Goal: Information Seeking & Learning: Learn about a topic

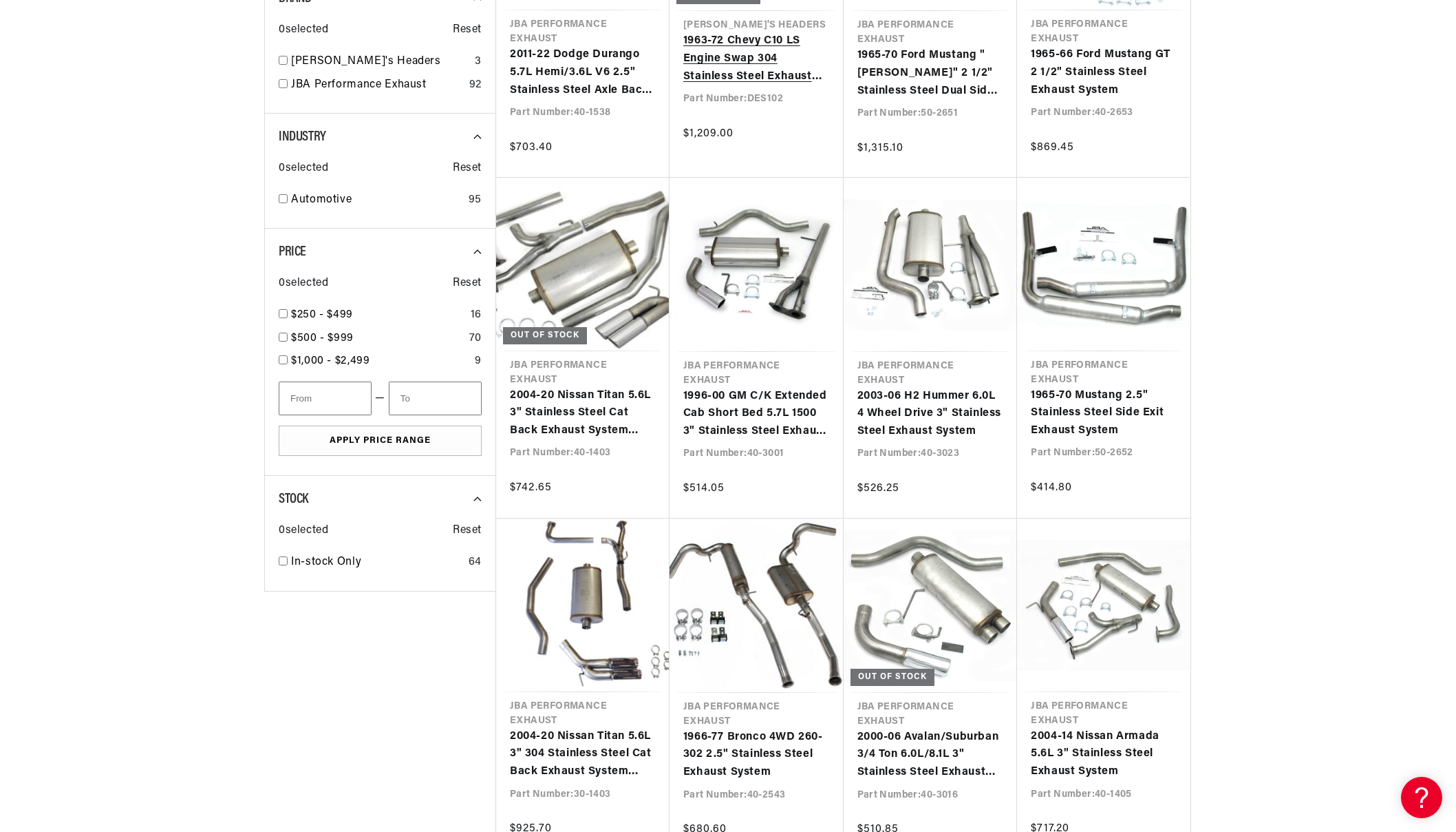
scroll to position [964, 0]
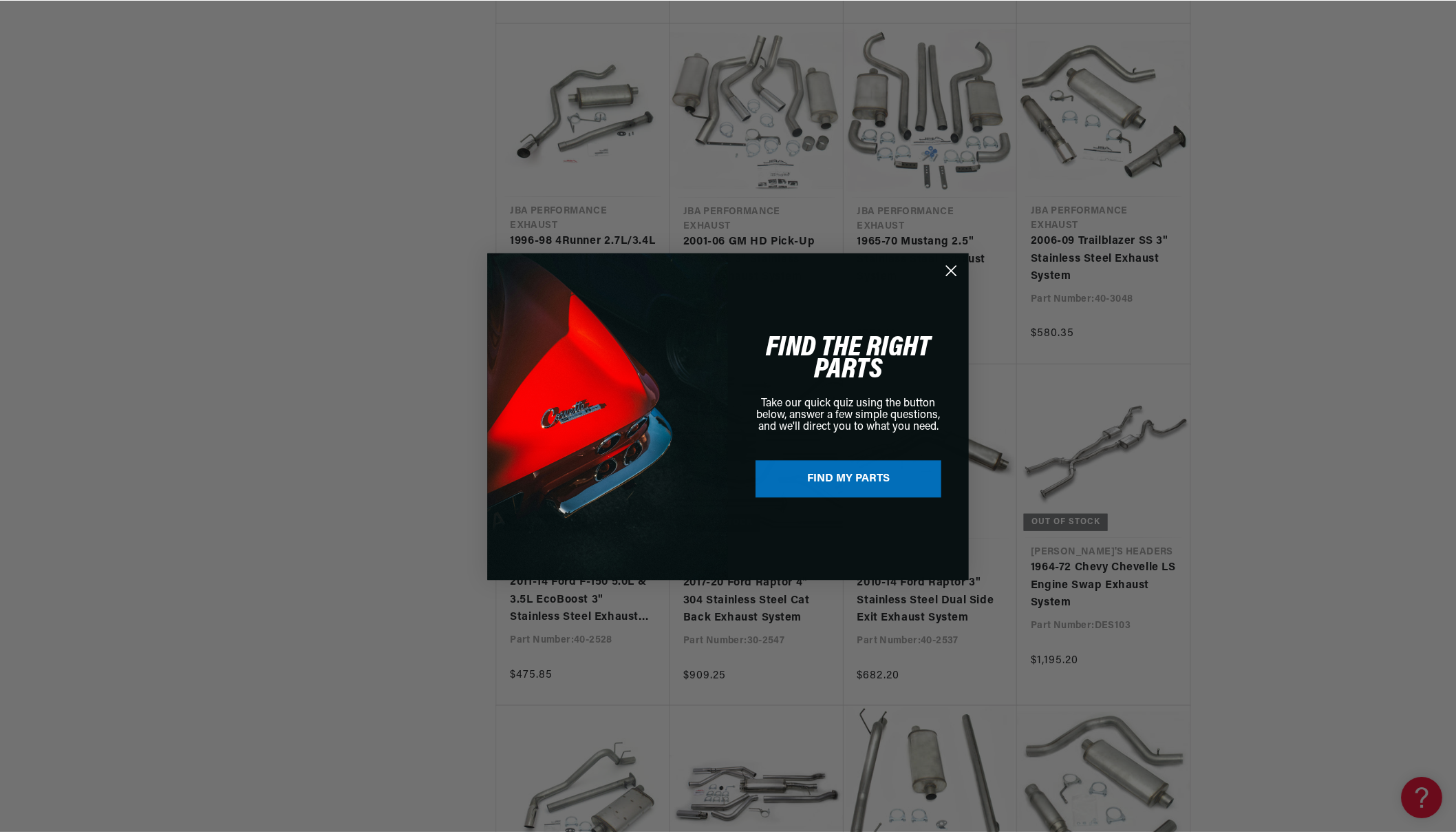
scroll to position [0, 417]
click at [950, 267] on icon "Close dialog" at bounding box center [952, 270] width 10 height 10
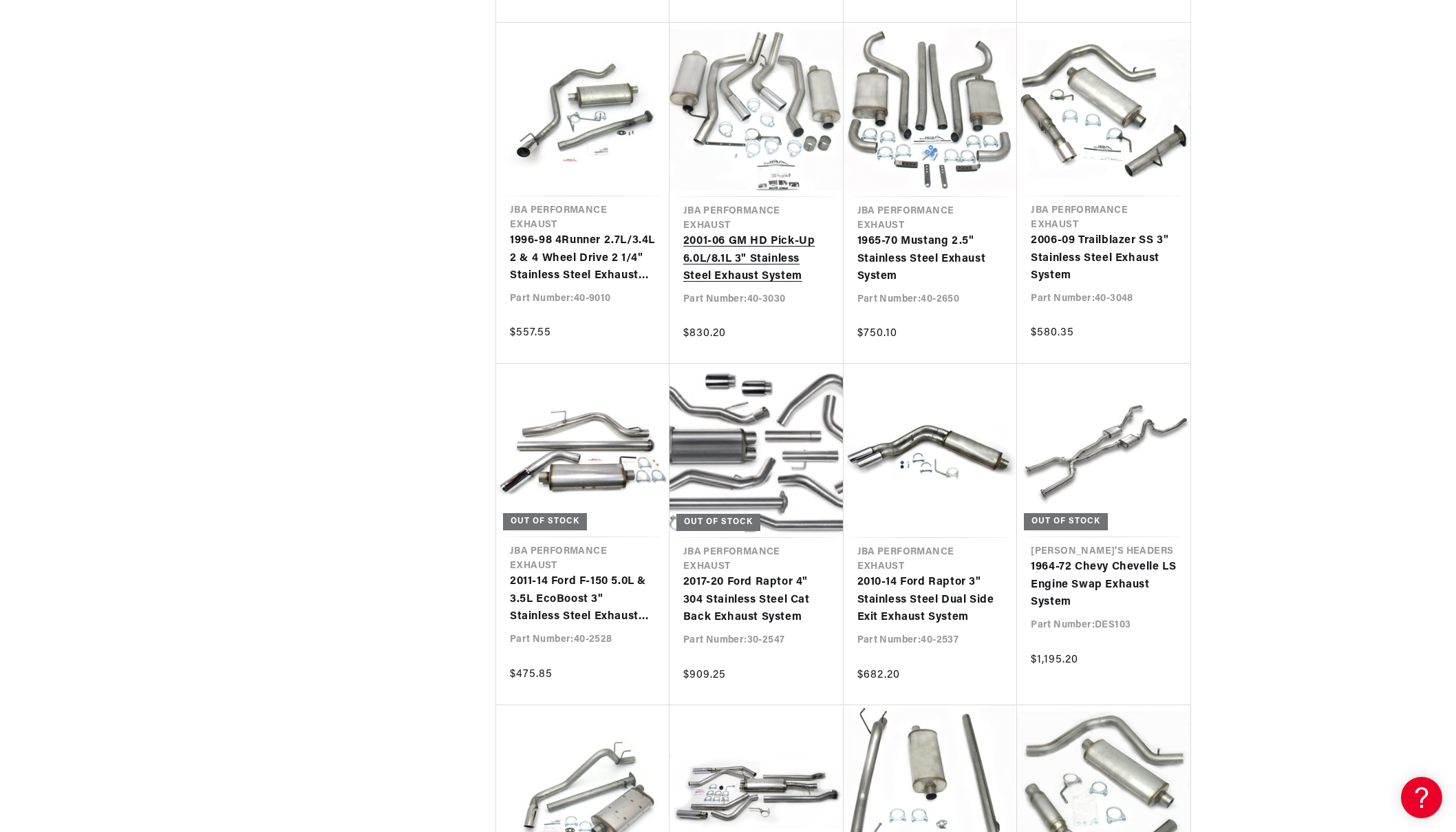
scroll to position [0, 0]
click at [604, 572] on link "2011-14 Ford F-150 5.0L & 3.5L EcoBoost 3" Stainless Steel Exhaust System" at bounding box center [583, 599] width 146 height 53
click at [566, 572] on link "2011-14 Ford F-150 5.0L & 3.5L EcoBoost 3" Stainless Steel Exhaust System" at bounding box center [583, 599] width 146 height 53
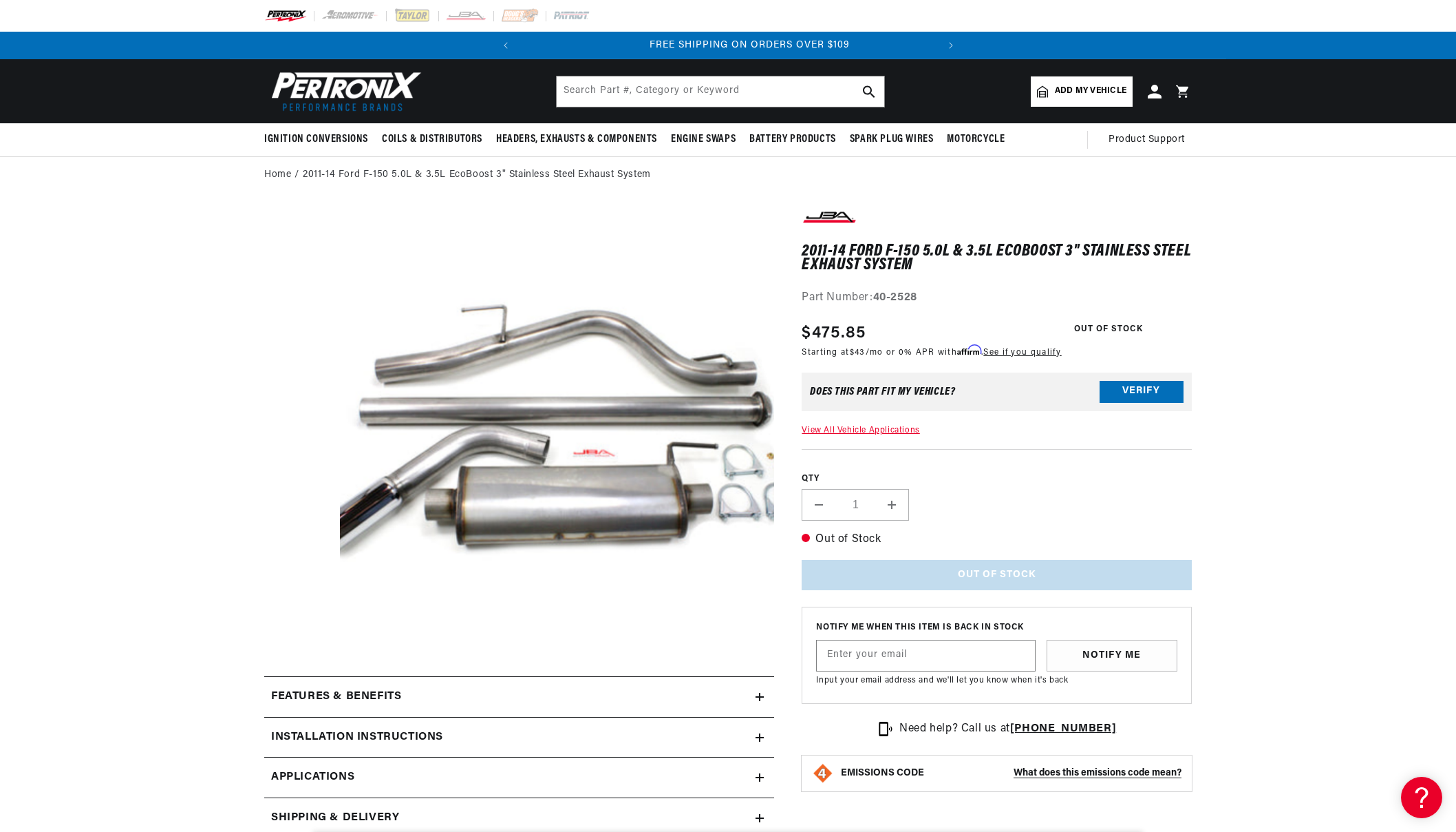
scroll to position [0, 417]
click at [584, 93] on input "text" at bounding box center [720, 91] width 327 height 30
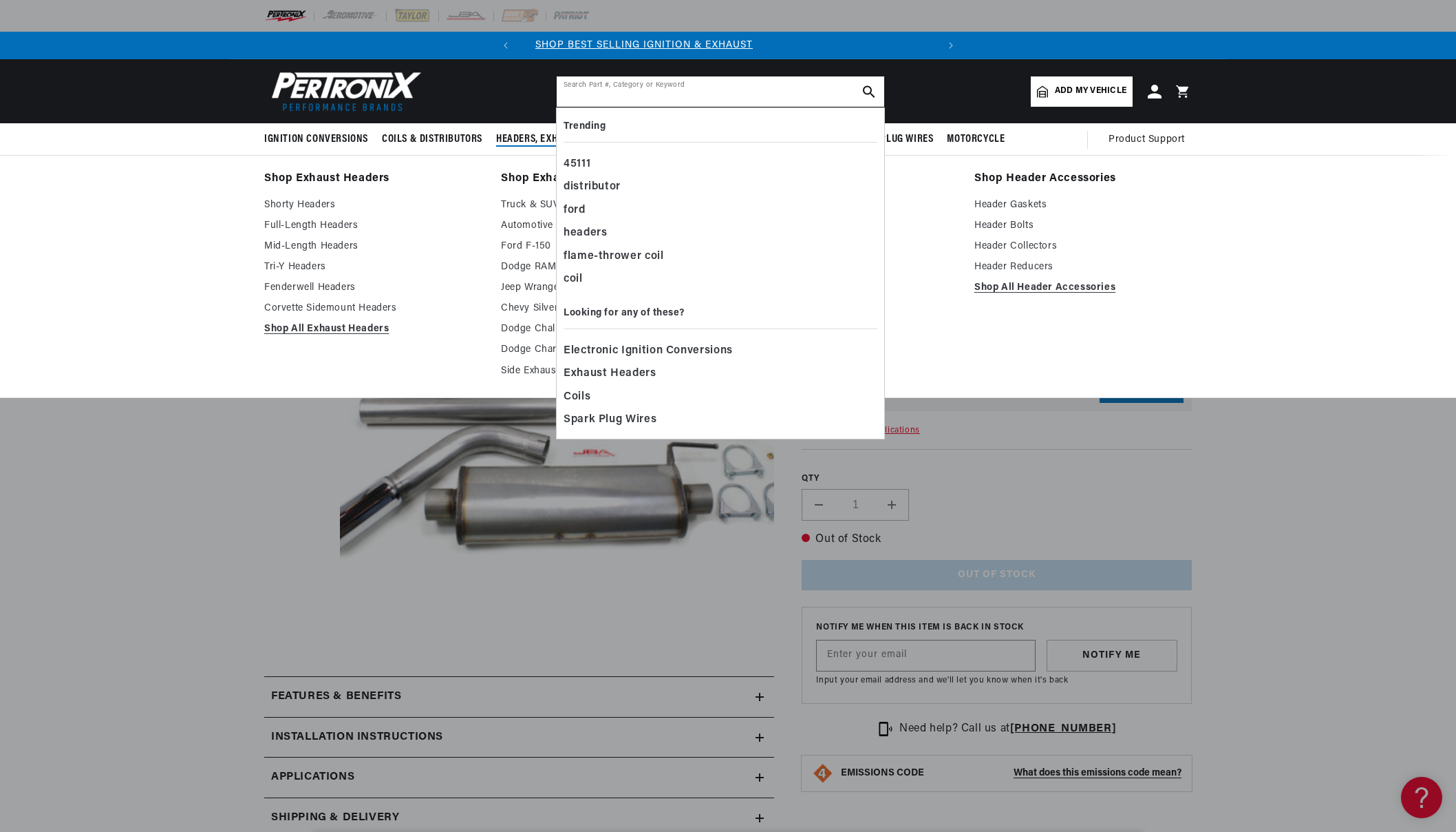
scroll to position [0, 0]
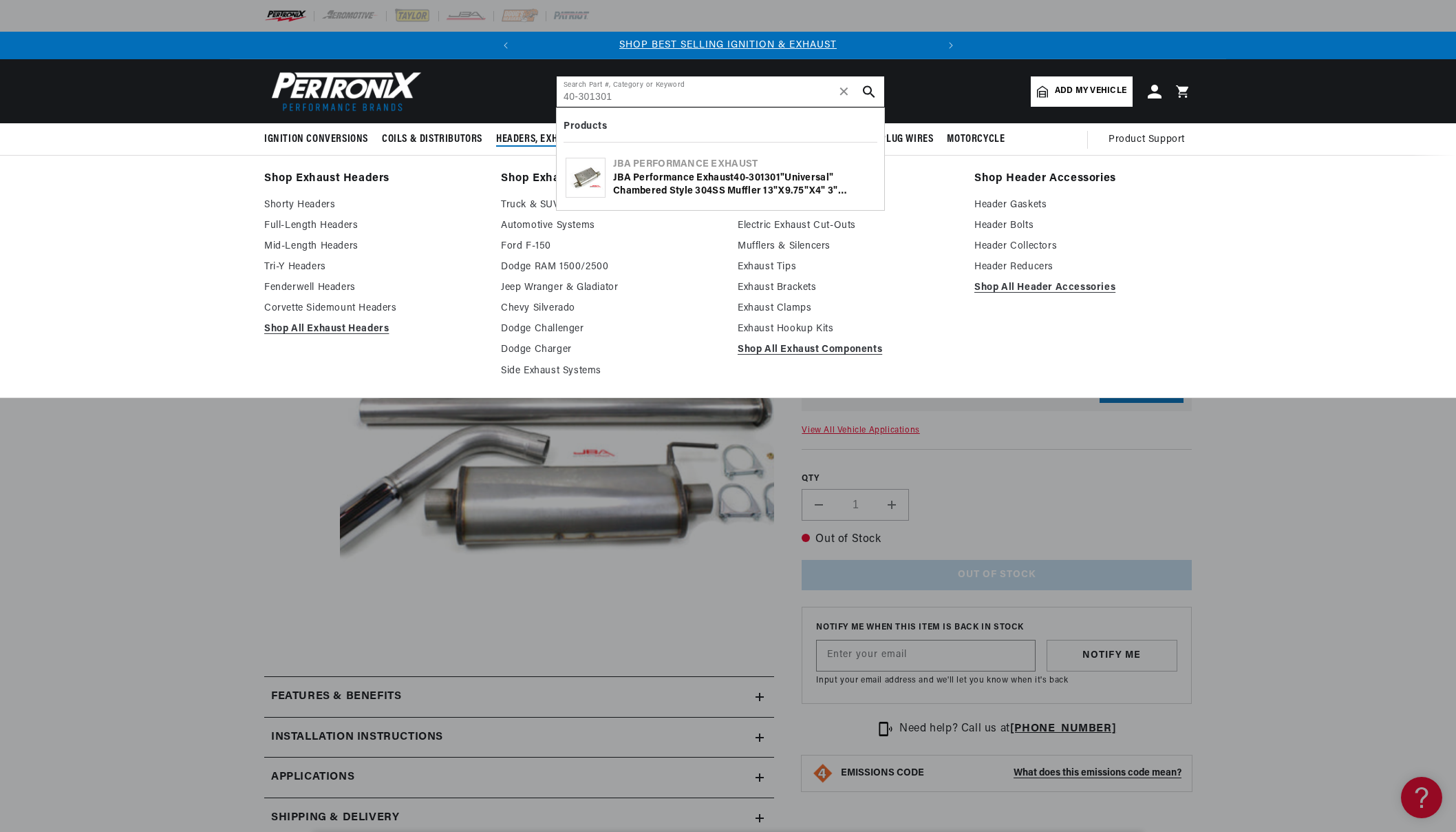
type input "40-301301"
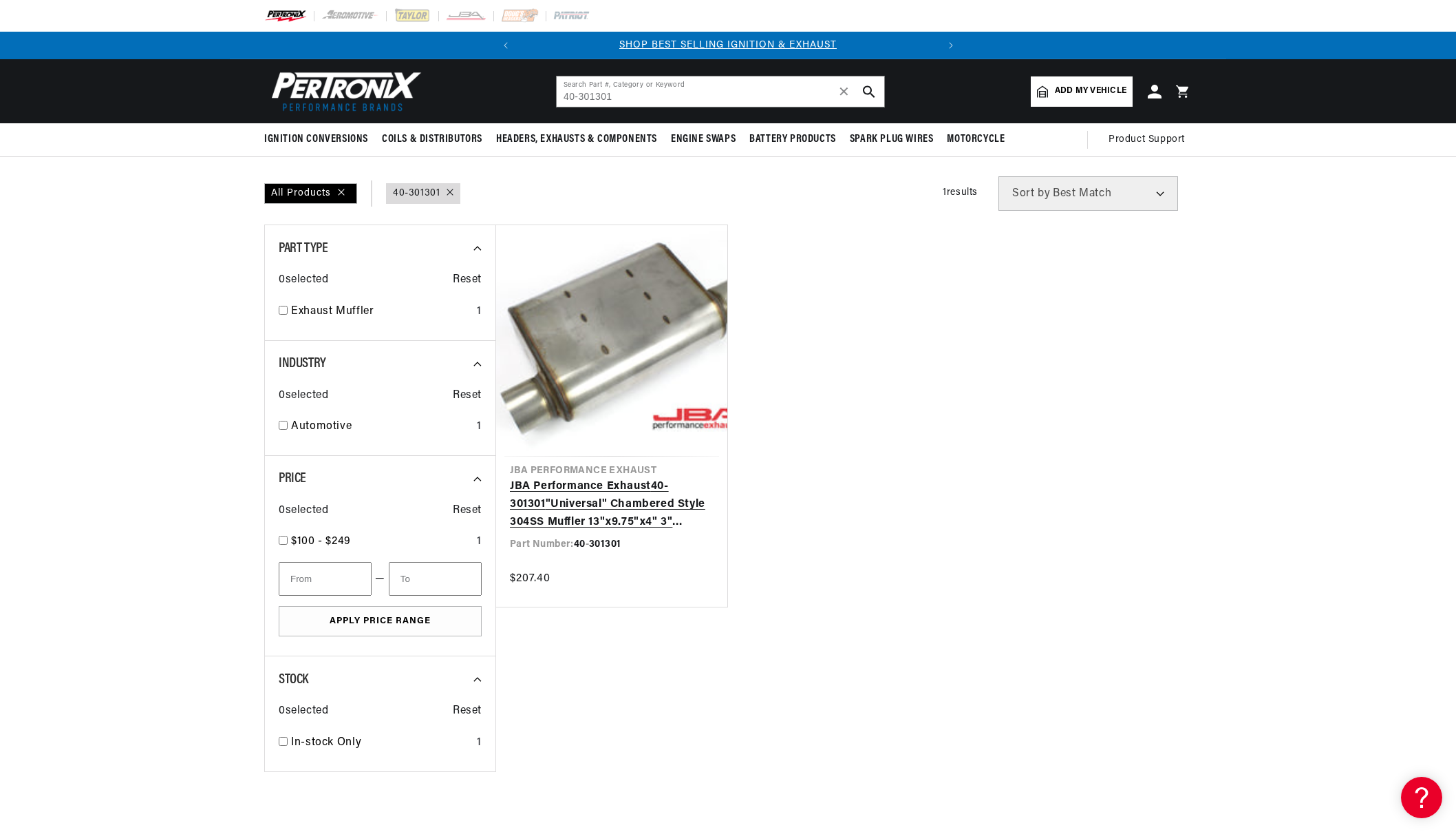
click at [561, 505] on link "JBA Performance Exhaust 40 - 301301 "Universal" Chambered Style 304SS Muffler 1…" at bounding box center [611, 505] width 204 height 53
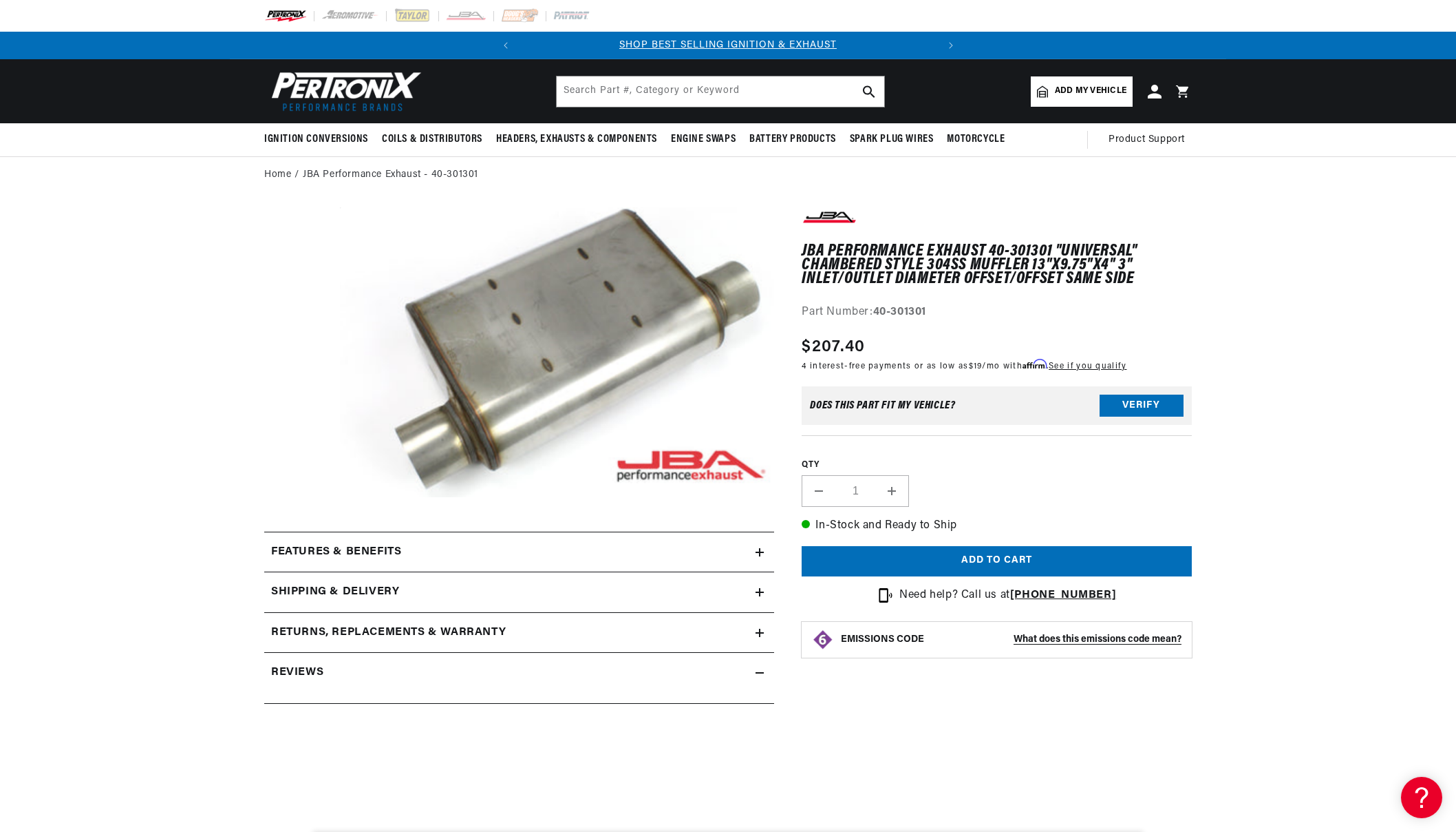
click at [297, 526] on button "Open media 1 in modal" at bounding box center [297, 526] width 0 height 0
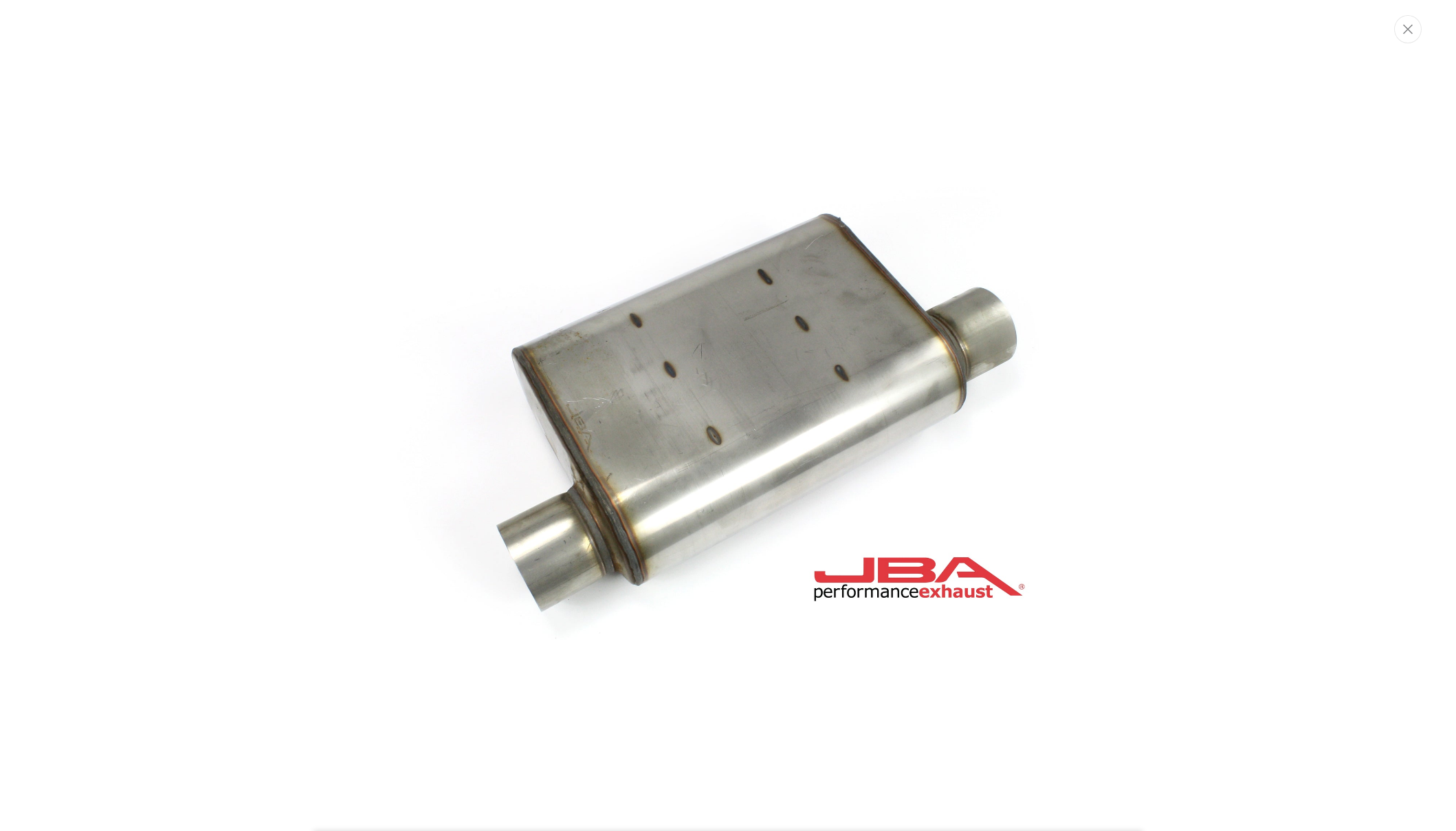
scroll to position [0, 416]
